Goal: Navigation & Orientation: Find specific page/section

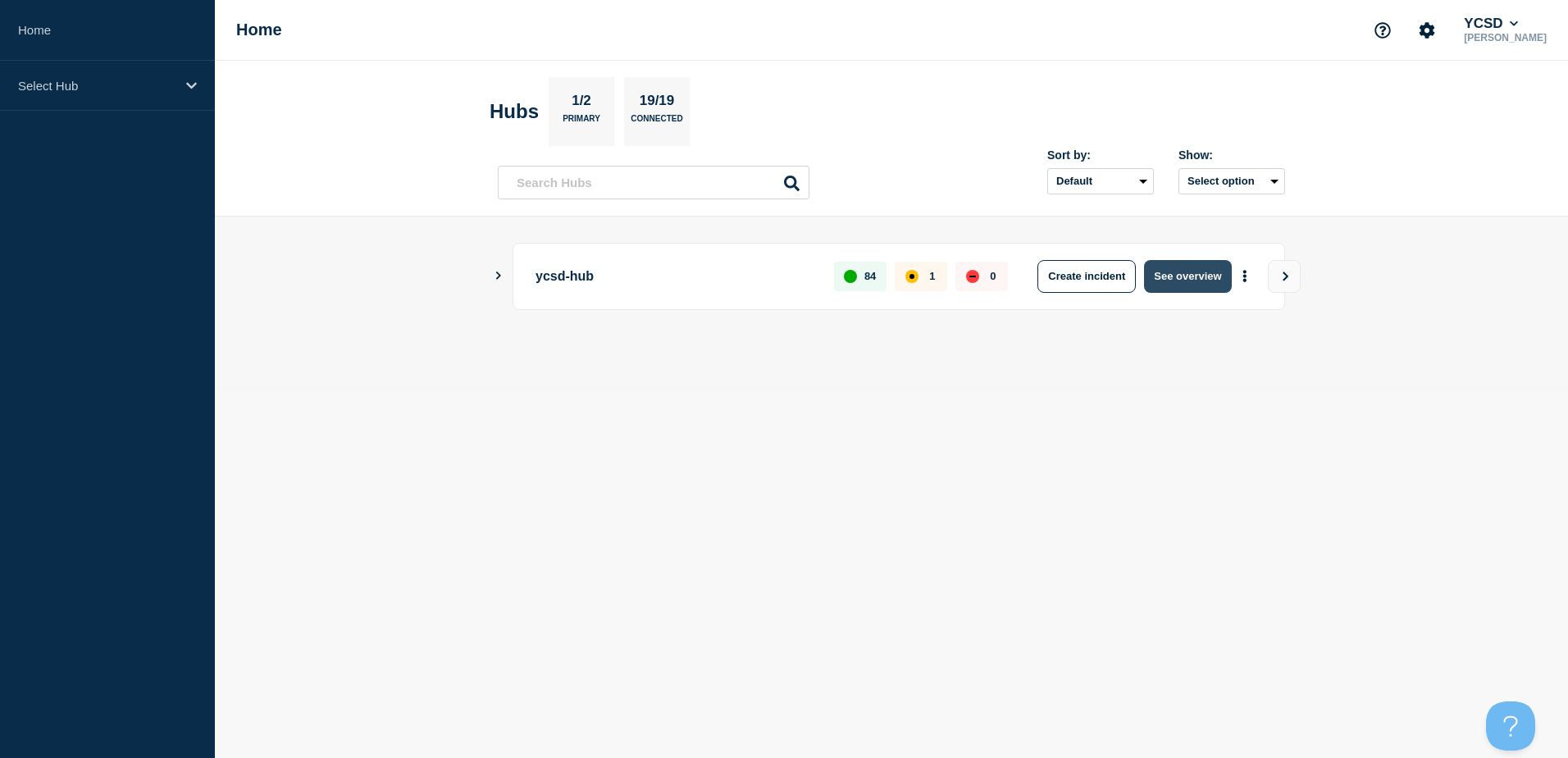
click at [1180, 282] on button "See overview" at bounding box center [1187, 276] width 87 height 32
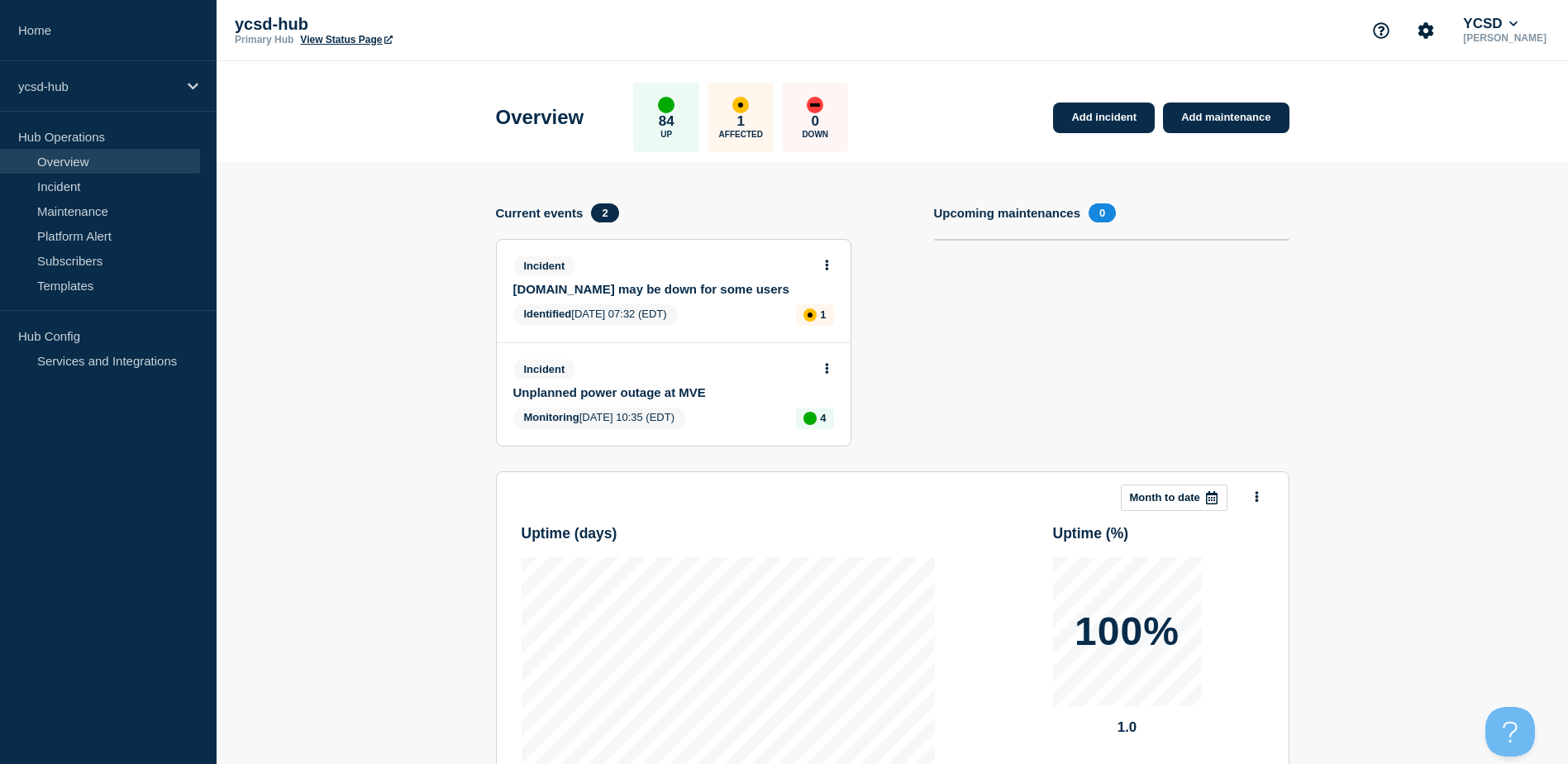
scroll to position [269, 0]
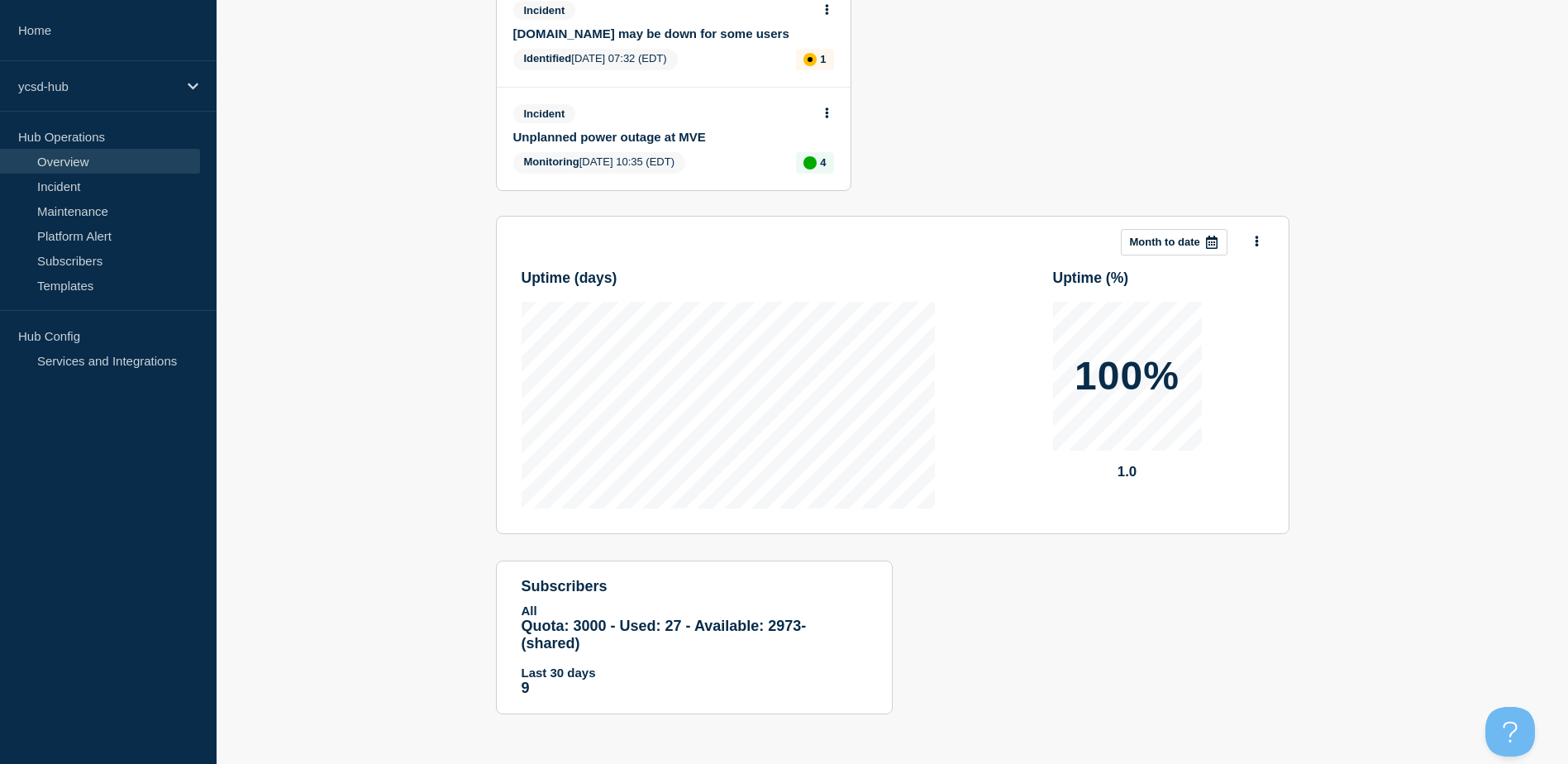
click at [410, 200] on section "Add incident Add maintenance Current events 2 Incident [DOMAIN_NAME] may be dow…" at bounding box center [892, 323] width 1351 height 833
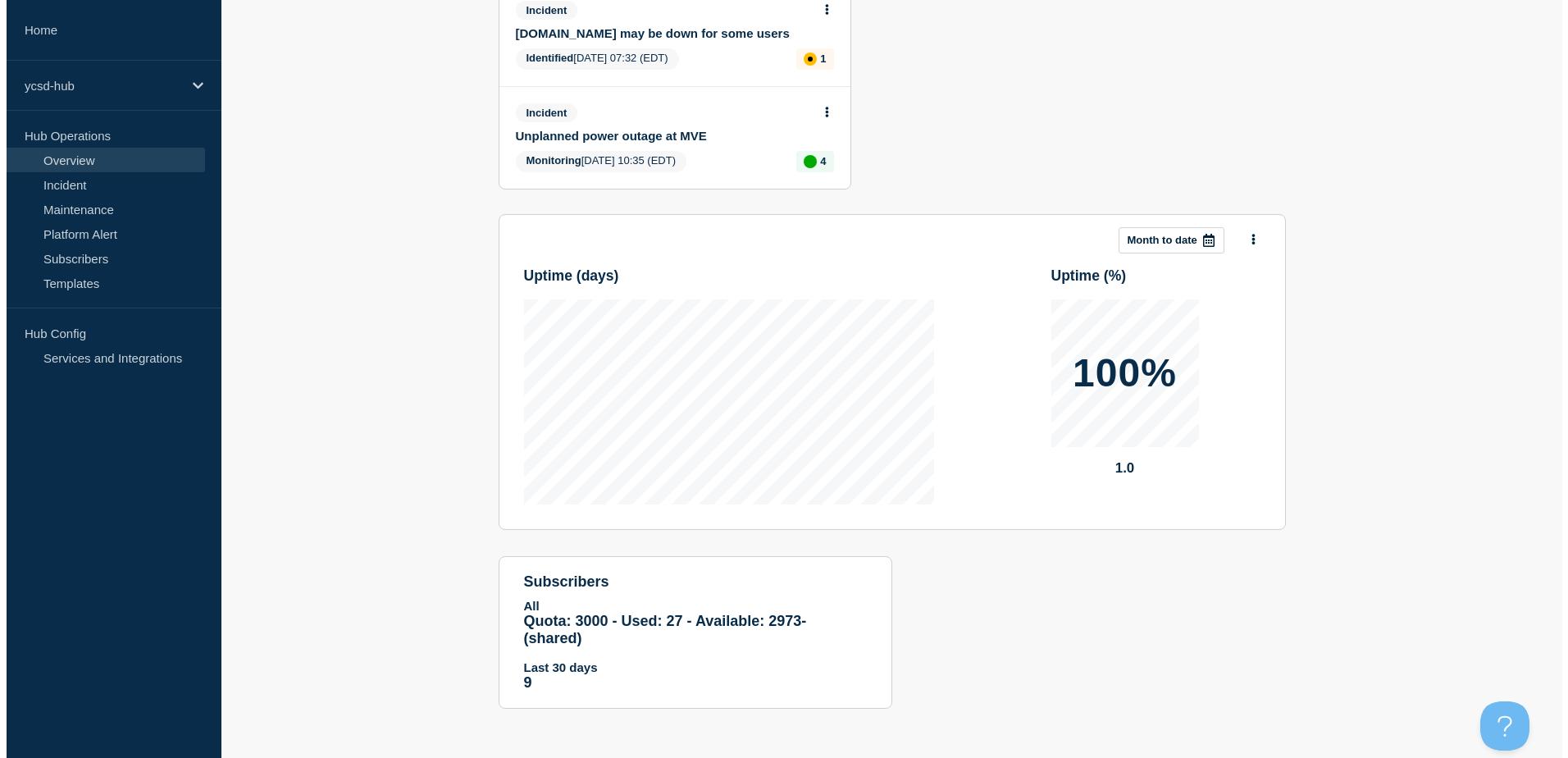
scroll to position [0, 0]
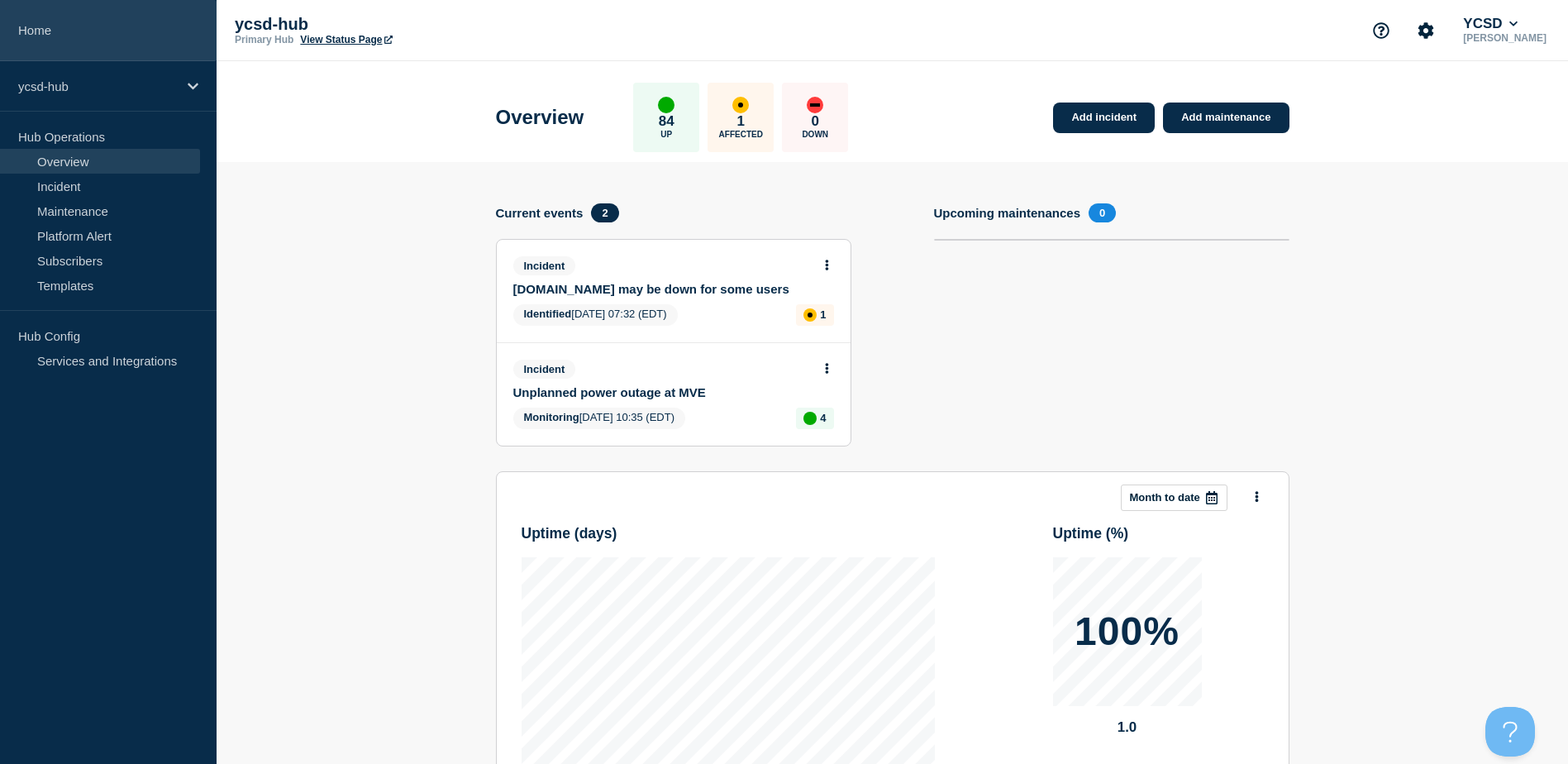
click at [69, 37] on link "Home" at bounding box center [108, 31] width 217 height 61
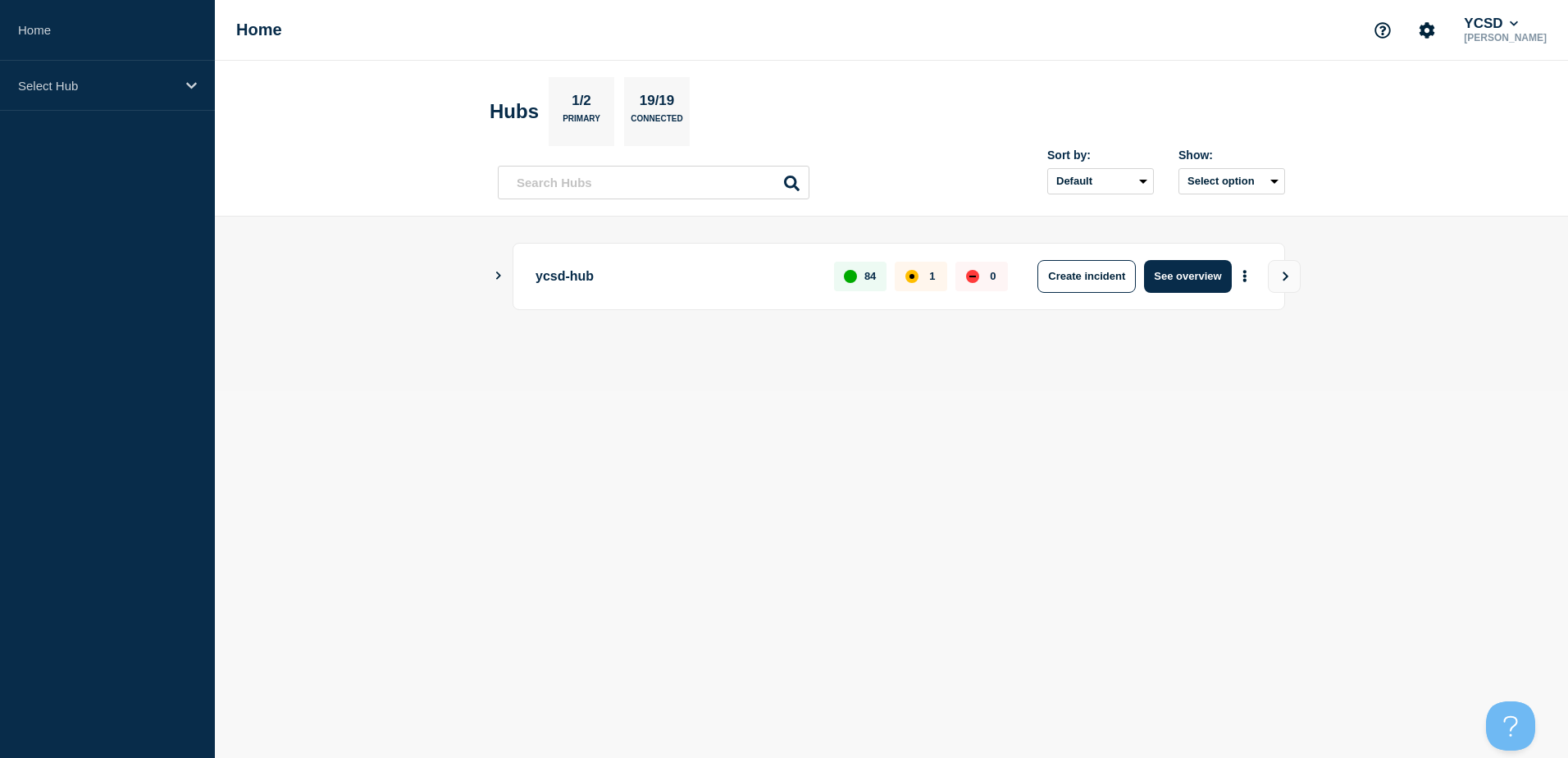
click at [760, 565] on body "Home Select Hub Home YCSD [PERSON_NAME] Hubs 1/2 Primary 19/19 Connected Sort b…" at bounding box center [784, 379] width 1568 height 758
